Goal: Communication & Community: Answer question/provide support

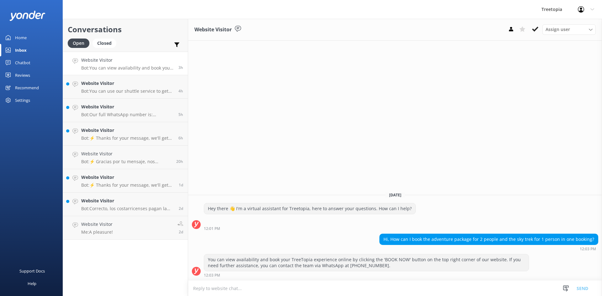
click at [25, 61] on div "Chatbot" at bounding box center [22, 62] width 15 height 13
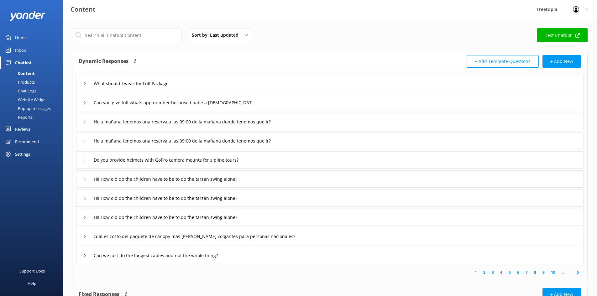
click at [41, 89] on link "Chat Logs" at bounding box center [33, 90] width 59 height 9
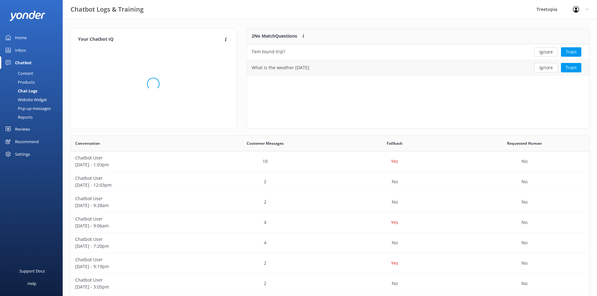
scroll to position [43, 337]
click at [551, 51] on button "Ignore" at bounding box center [545, 51] width 23 height 9
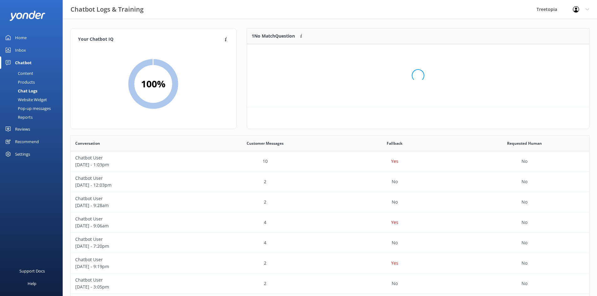
scroll to position [27, 337]
click at [547, 52] on button "Ignore" at bounding box center [545, 51] width 23 height 9
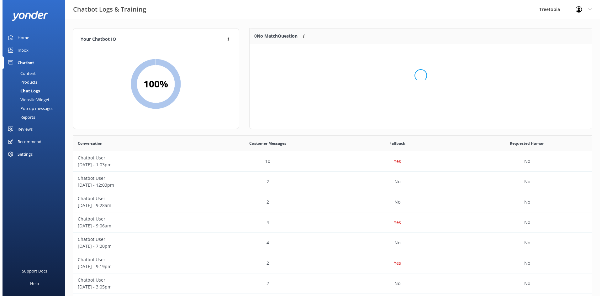
scroll to position [74, 337]
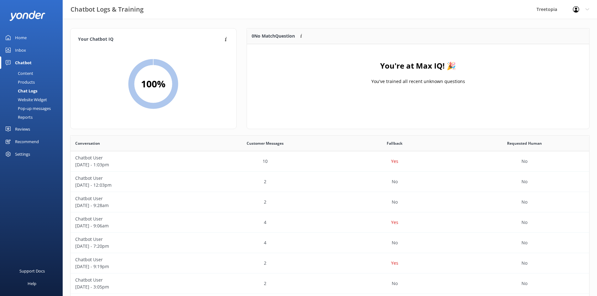
click at [29, 50] on link "Inbox" at bounding box center [31, 50] width 63 height 13
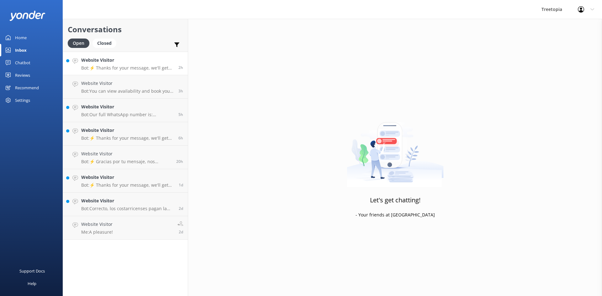
click at [125, 55] on link "Website Visitor Bot: ⚡ Thanks for your message, we'll get back to you as soon a…" at bounding box center [125, 63] width 125 height 23
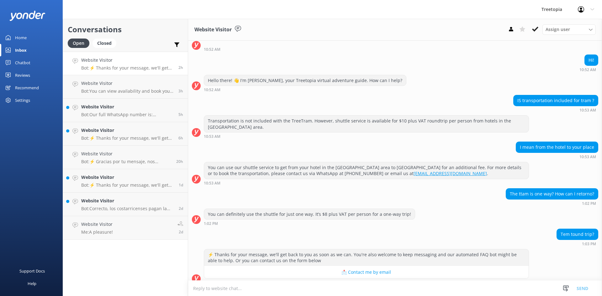
scroll to position [41, 0]
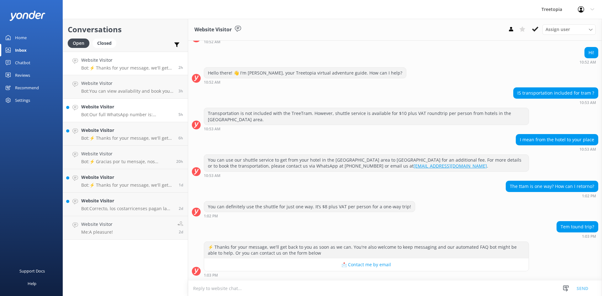
click at [110, 112] on p "Bot: Our full WhatsApp number is: [PHONE_NUMBER]." at bounding box center [127, 115] width 92 height 6
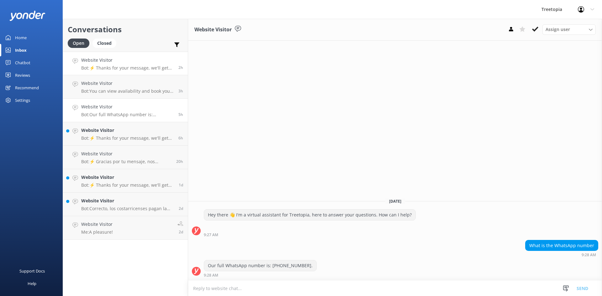
click at [156, 68] on p "Bot: ⚡ Thanks for your message, we'll get back to you as soon as we can. You're…" at bounding box center [127, 68] width 92 height 6
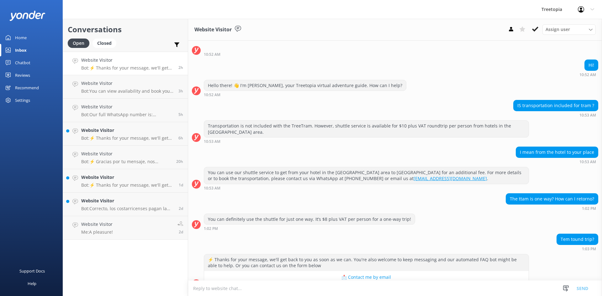
scroll to position [41, 0]
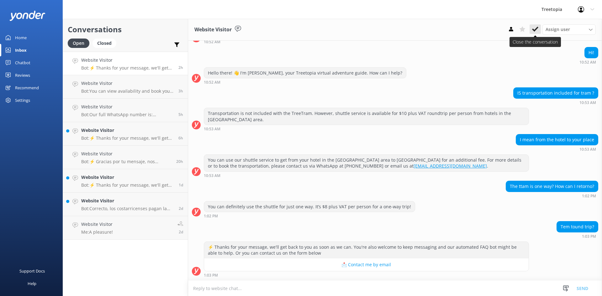
click at [534, 28] on icon at bounding box center [535, 29] width 6 height 6
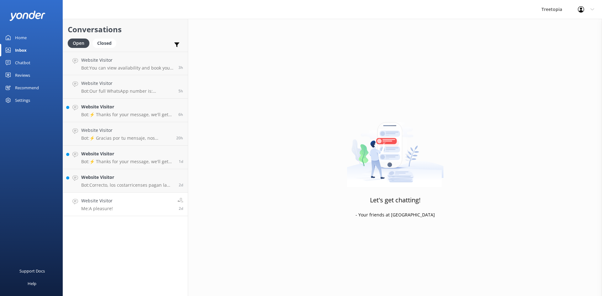
click at [155, 201] on link "Website Visitor Me: A pleasure! 2d" at bounding box center [125, 204] width 125 height 23
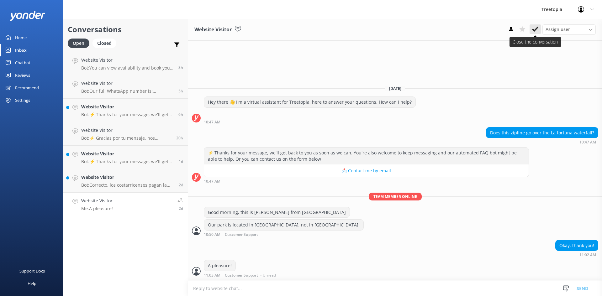
click at [534, 31] on use at bounding box center [535, 29] width 6 height 5
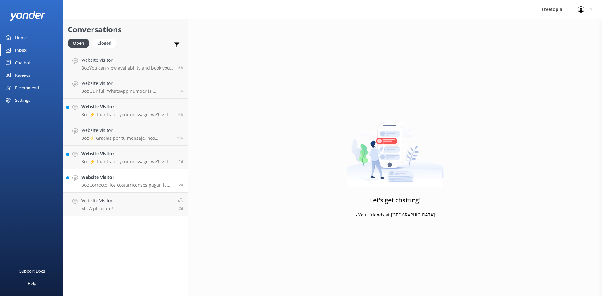
click at [146, 182] on p "Bot: Correcto, los costarricenses pagan la tarifa de niños para todas las activ…" at bounding box center [127, 185] width 93 height 6
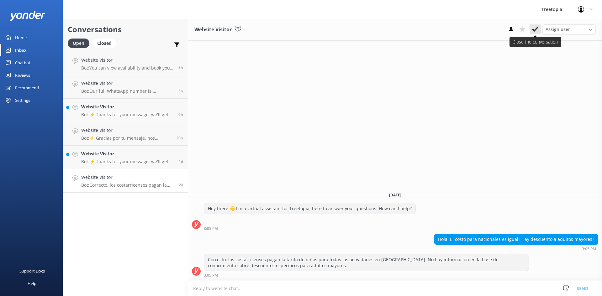
click at [531, 30] on button at bounding box center [534, 28] width 11 height 9
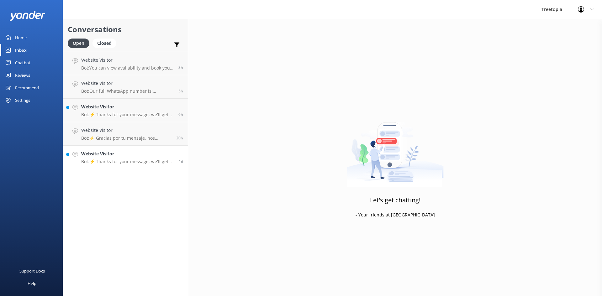
click at [141, 157] on h4 "Website Visitor" at bounding box center [127, 153] width 93 height 7
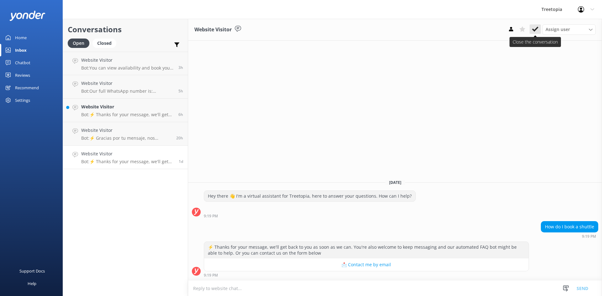
click at [533, 31] on icon at bounding box center [535, 29] width 6 height 6
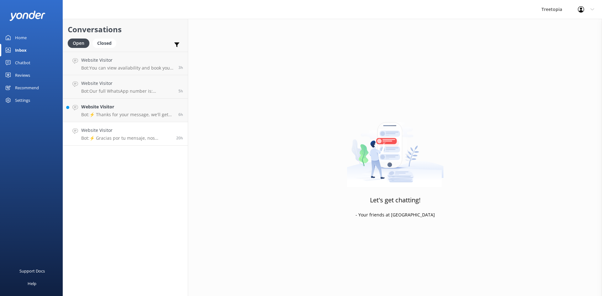
click at [129, 132] on h4 "Website Visitor" at bounding box center [126, 130] width 90 height 7
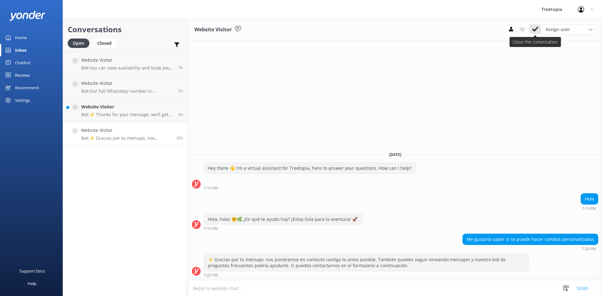
click at [536, 29] on use at bounding box center [535, 29] width 6 height 5
